Goal: Information Seeking & Learning: Learn about a topic

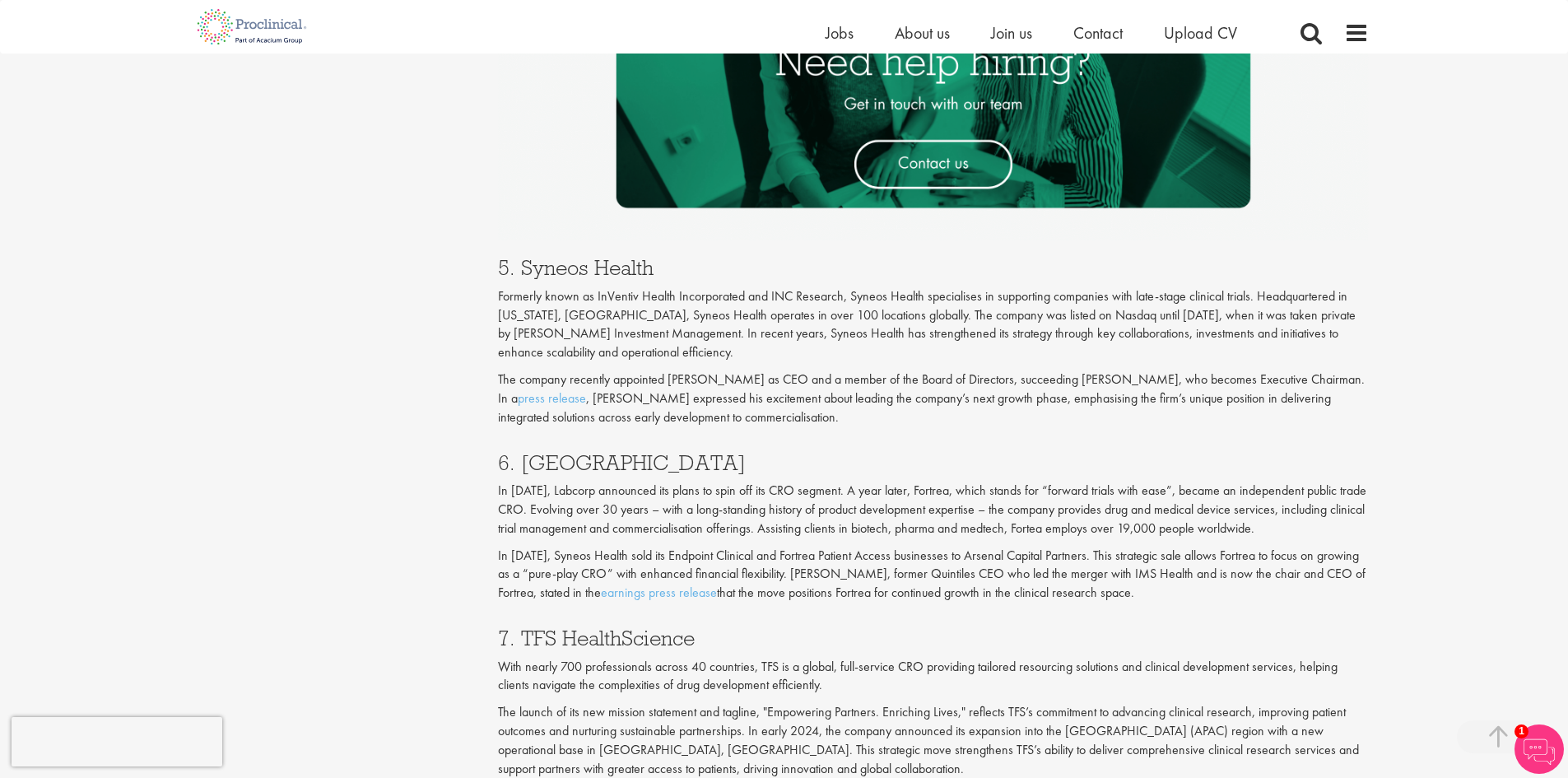
scroll to position [2719, 0]
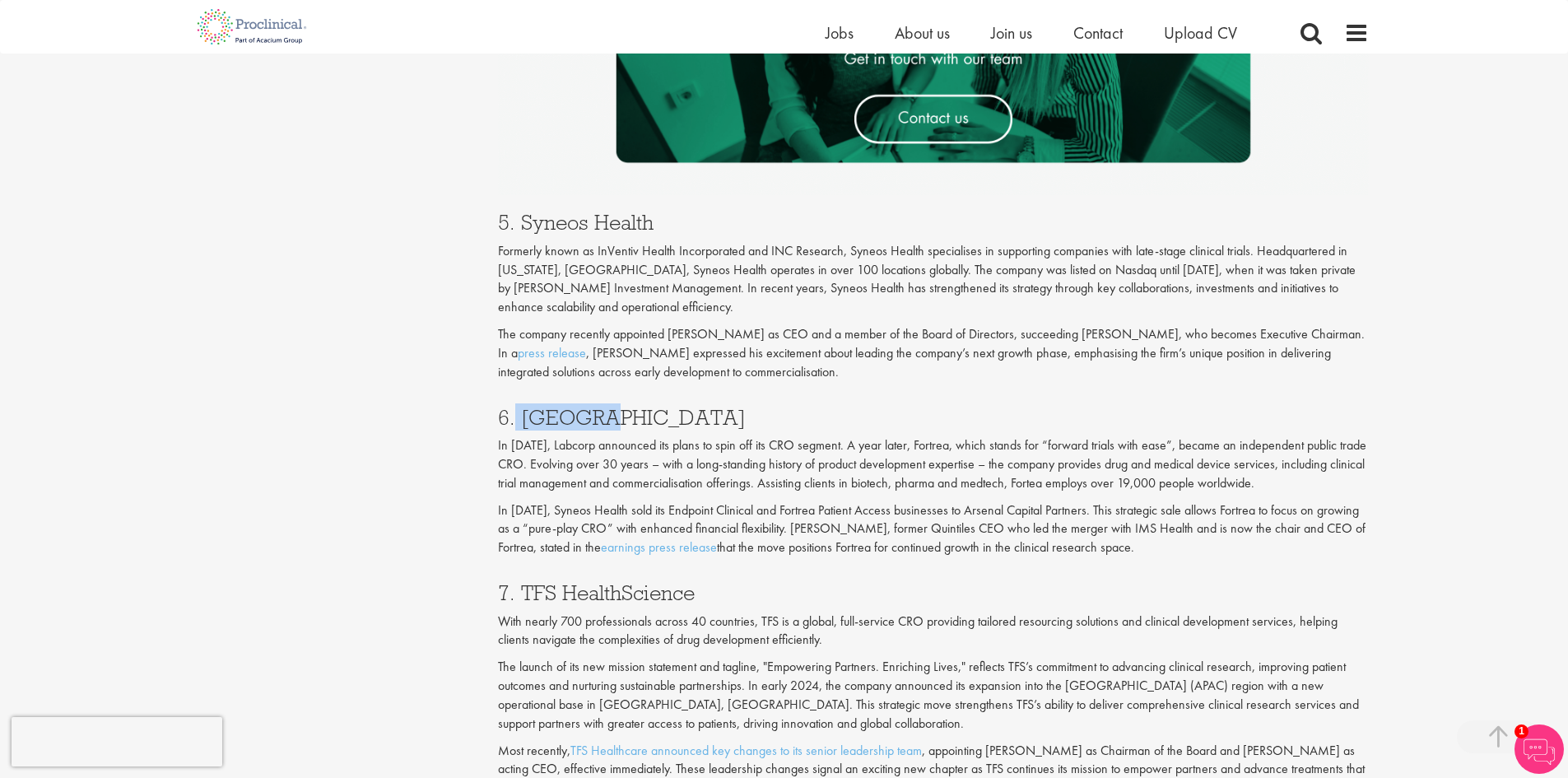
drag, startPoint x: 590, startPoint y: 421, endPoint x: 514, endPoint y: 423, distance: 76.0
click at [514, 423] on h3 "6. [GEOGRAPHIC_DATA]" at bounding box center [933, 418] width 872 height 22
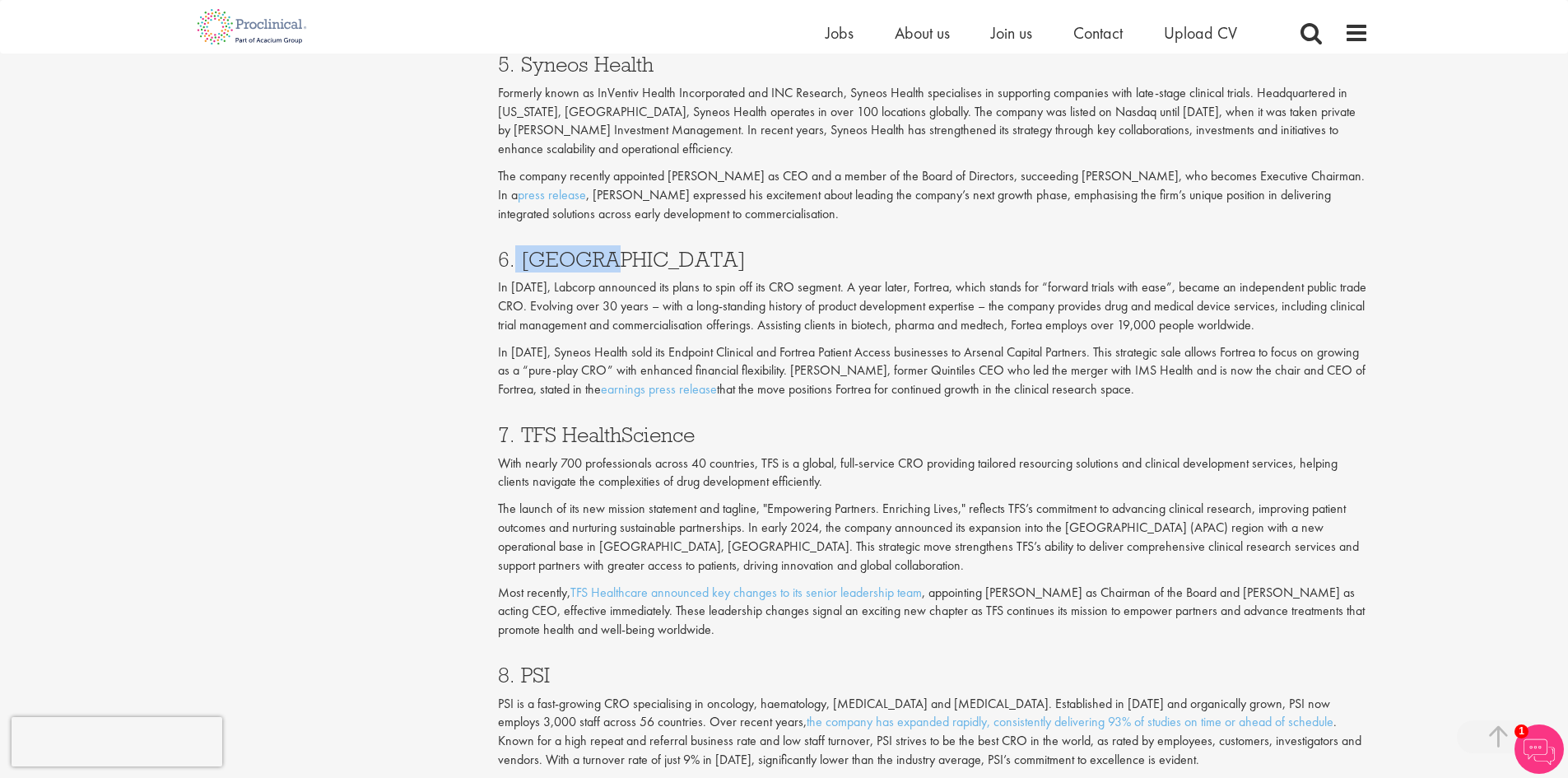
scroll to position [2883, 0]
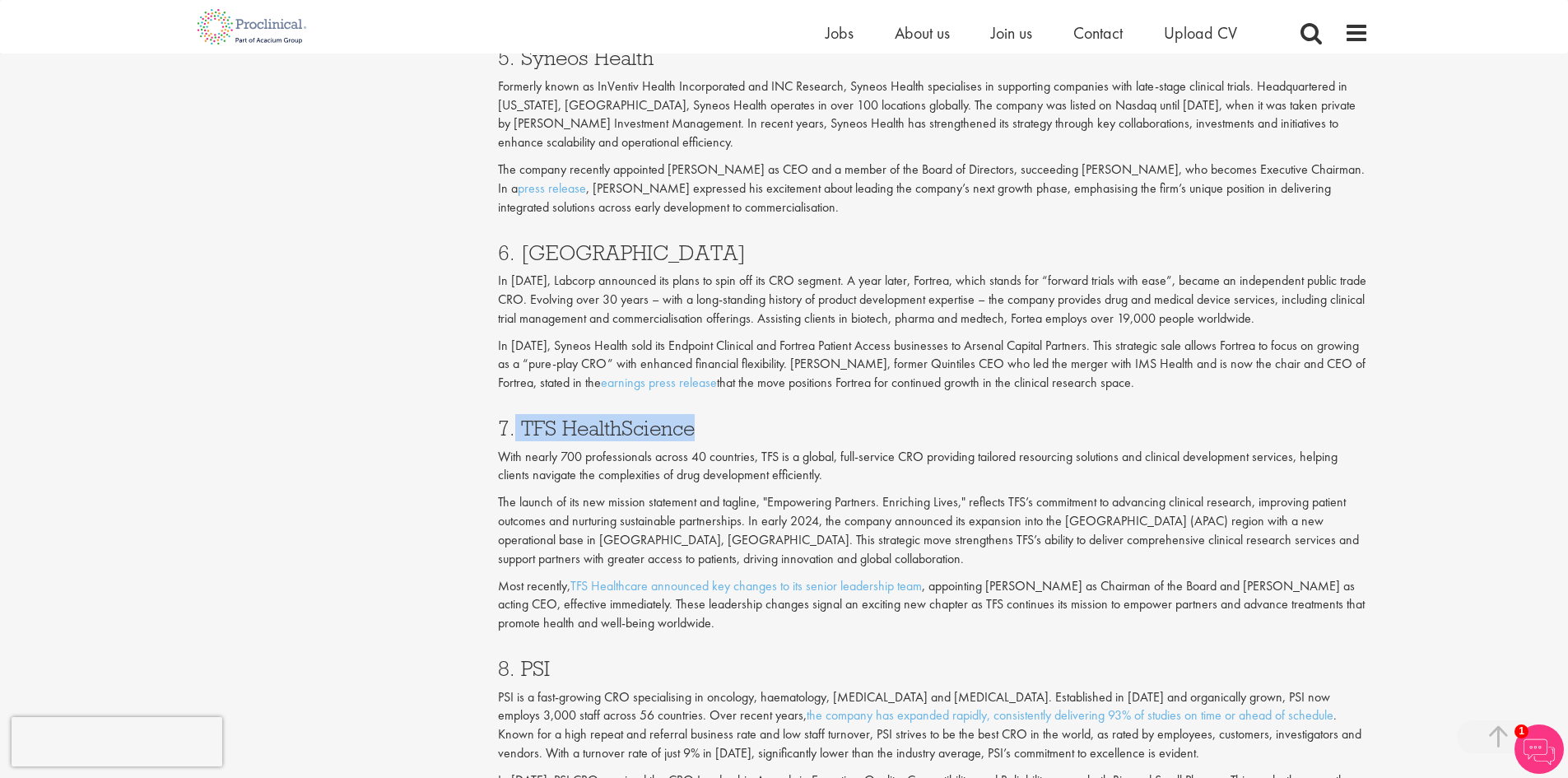
drag, startPoint x: 695, startPoint y: 432, endPoint x: 517, endPoint y: 424, distance: 178.2
click at [517, 424] on h3 "7. TFS HealthScience" at bounding box center [933, 429] width 872 height 22
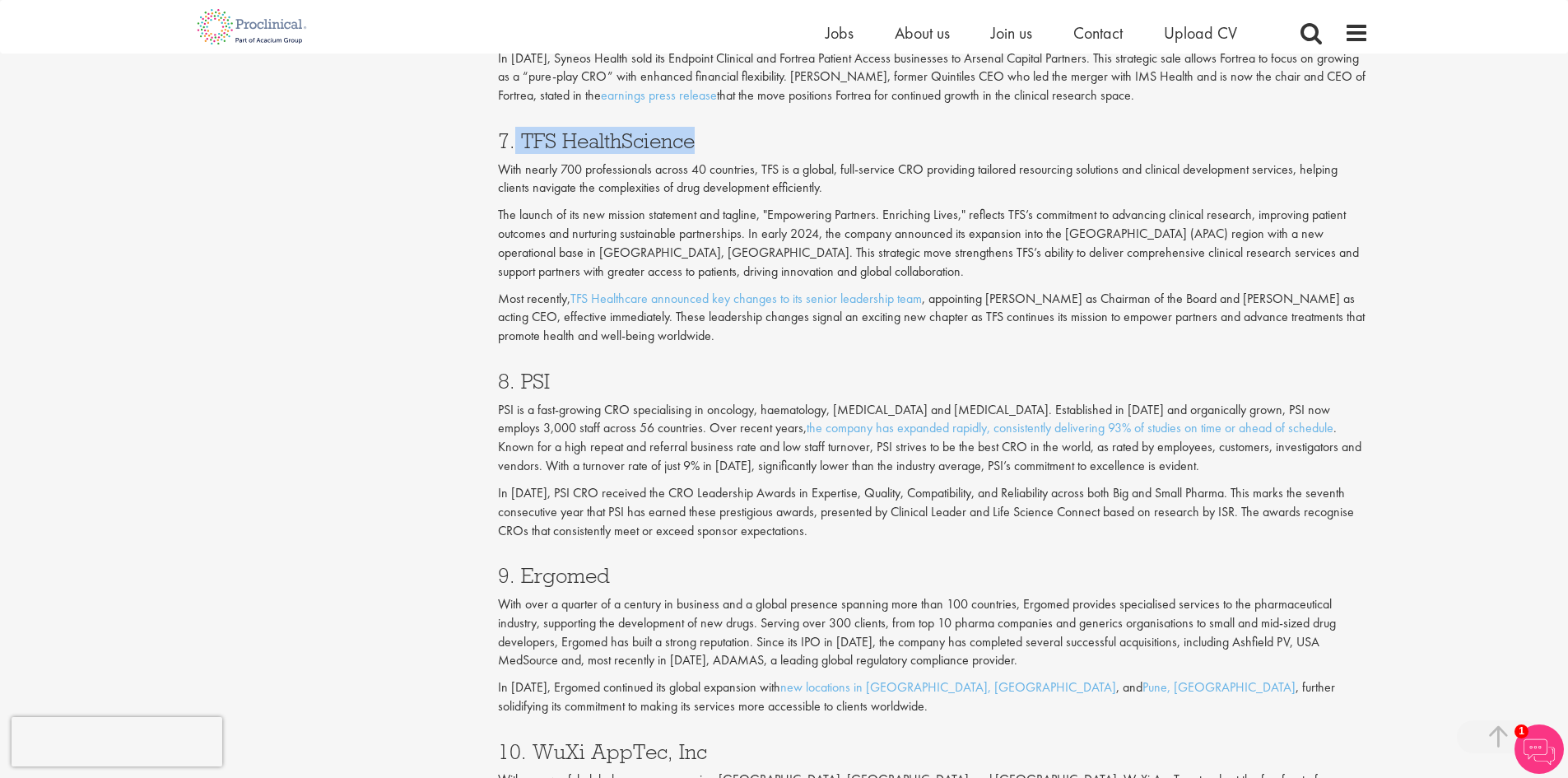
scroll to position [3213, 0]
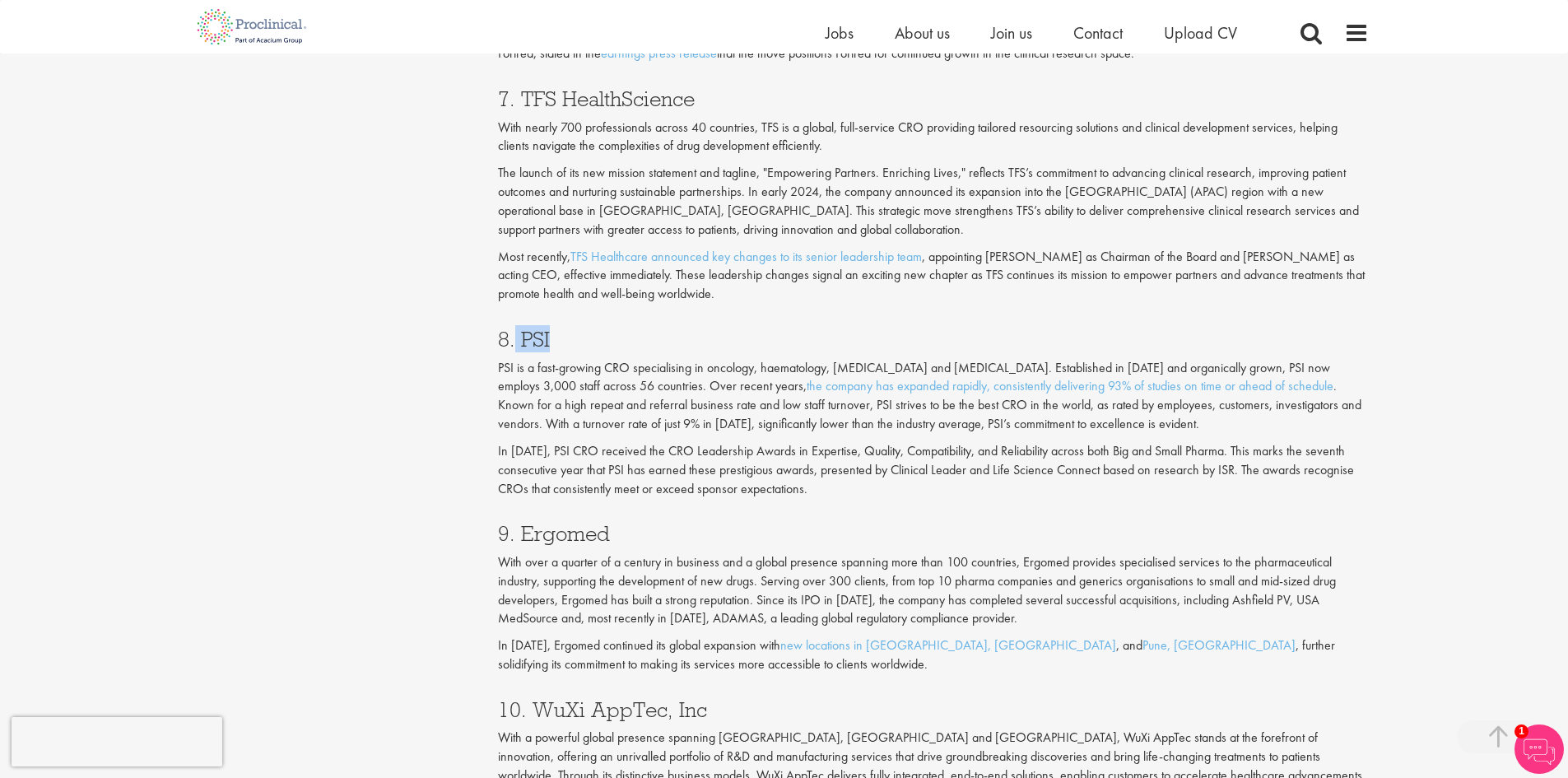
drag, startPoint x: 560, startPoint y: 340, endPoint x: 517, endPoint y: 339, distance: 43.0
click at [517, 339] on h3 "8. PSI" at bounding box center [933, 340] width 872 height 22
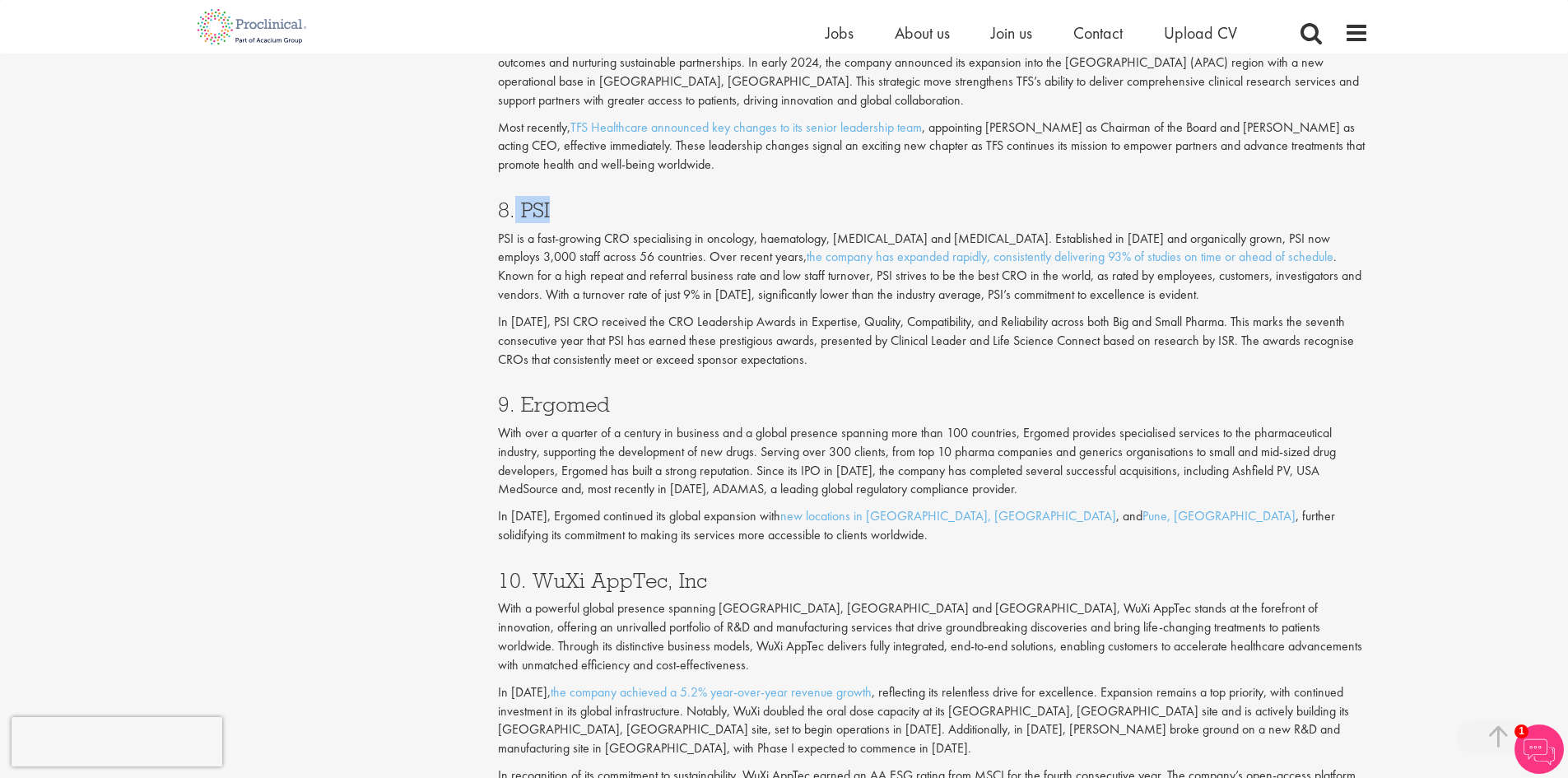
scroll to position [3377, 0]
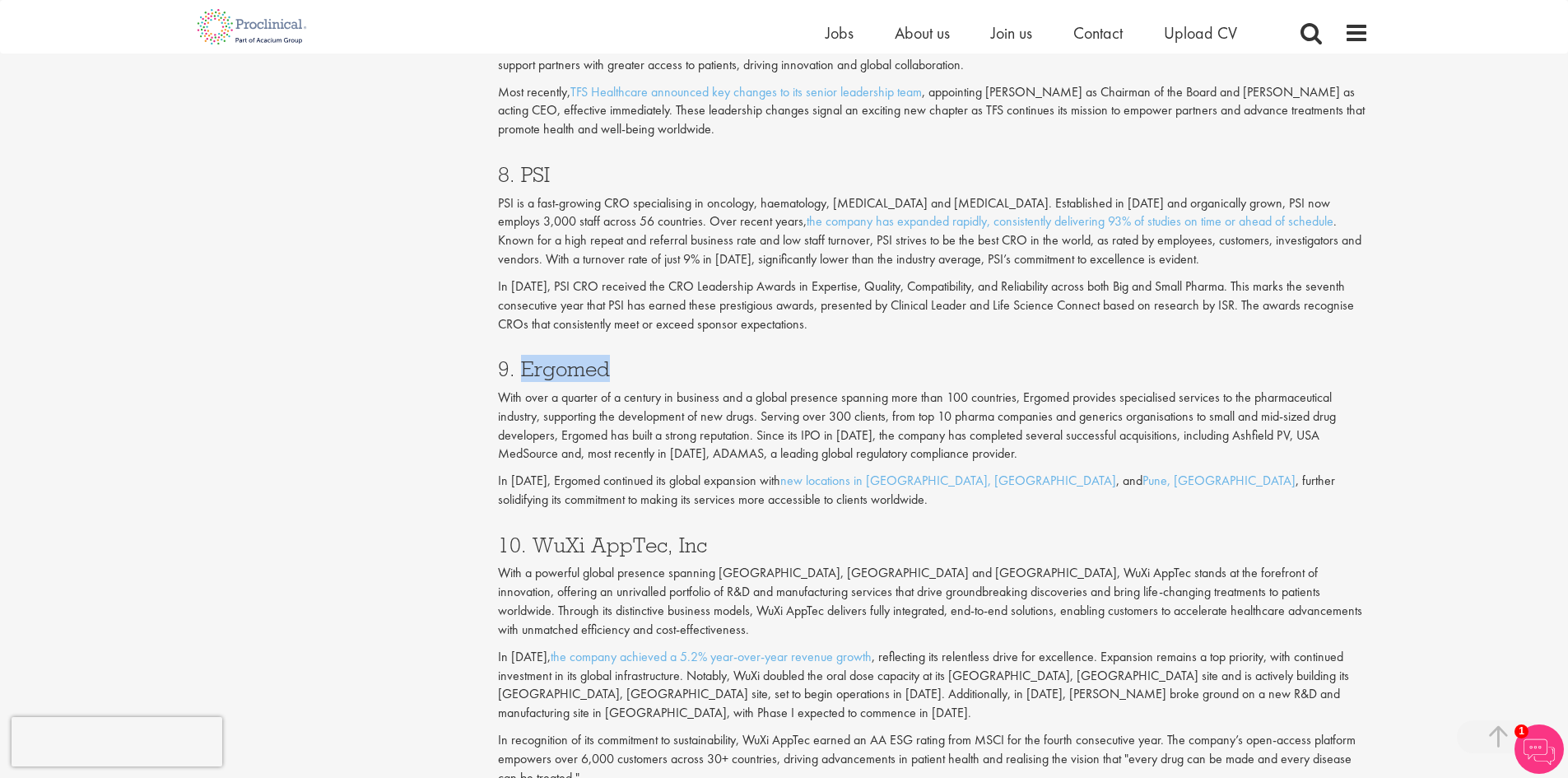
drag, startPoint x: 622, startPoint y: 369, endPoint x: 518, endPoint y: 368, distance: 104.0
click at [518, 368] on h3 "9. Ergomed" at bounding box center [933, 369] width 872 height 22
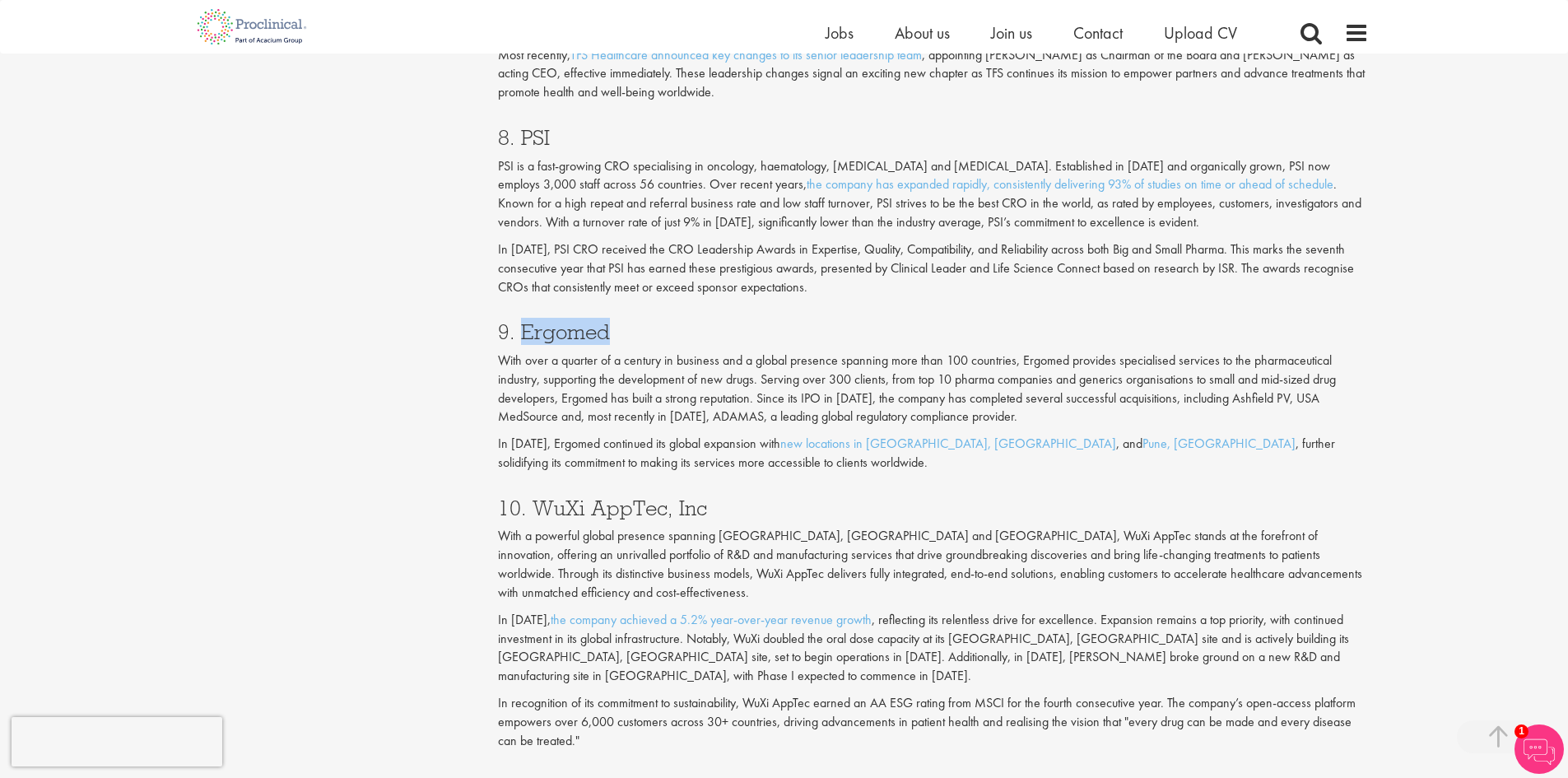
scroll to position [3459, 0]
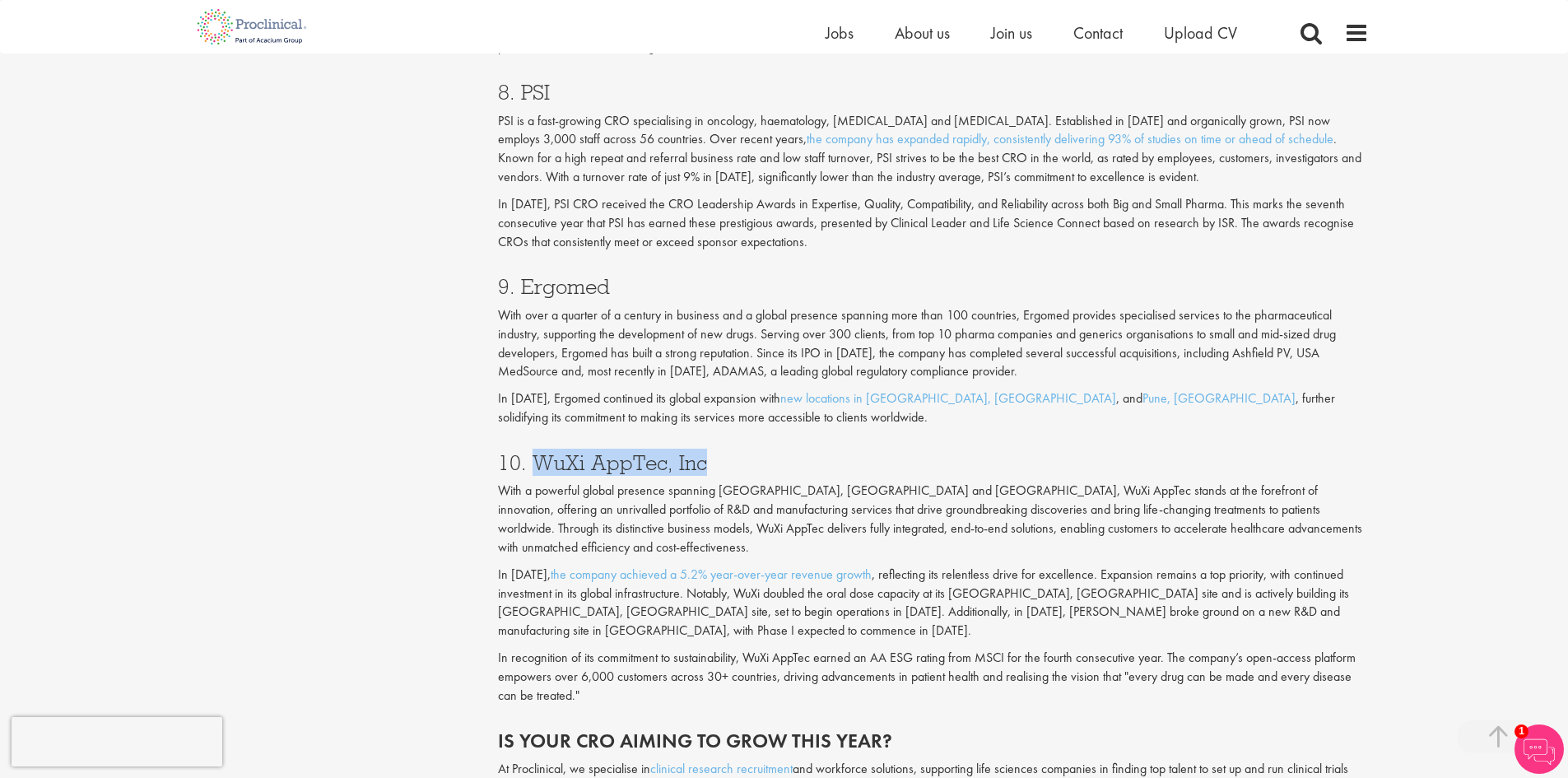
drag, startPoint x: 725, startPoint y: 452, endPoint x: 537, endPoint y: 458, distance: 188.1
click at [531, 458] on h3 "10. WuXi AppTec, Inc" at bounding box center [933, 463] width 872 height 22
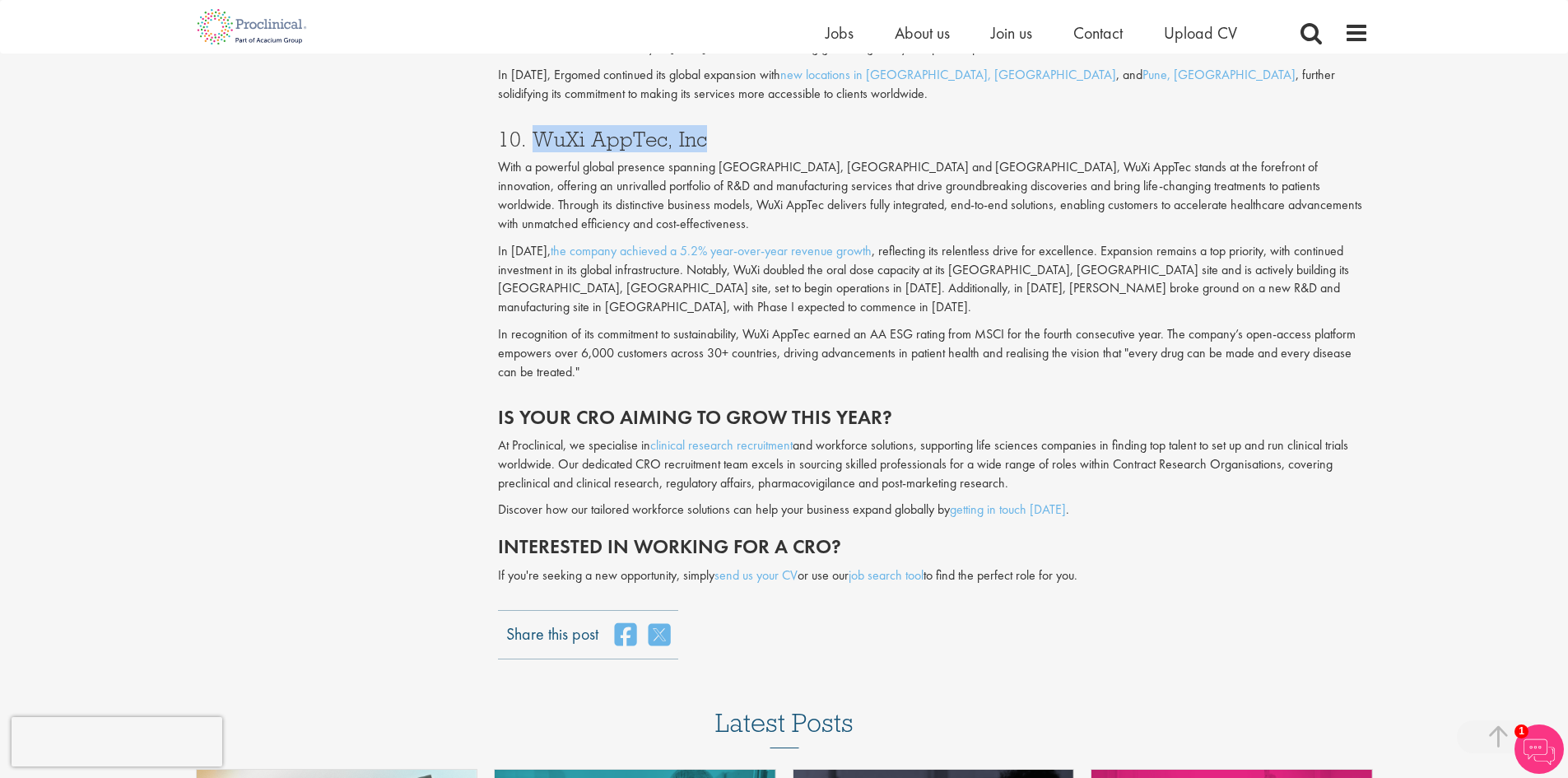
scroll to position [3871, 0]
